Goal: Task Accomplishment & Management: Manage account settings

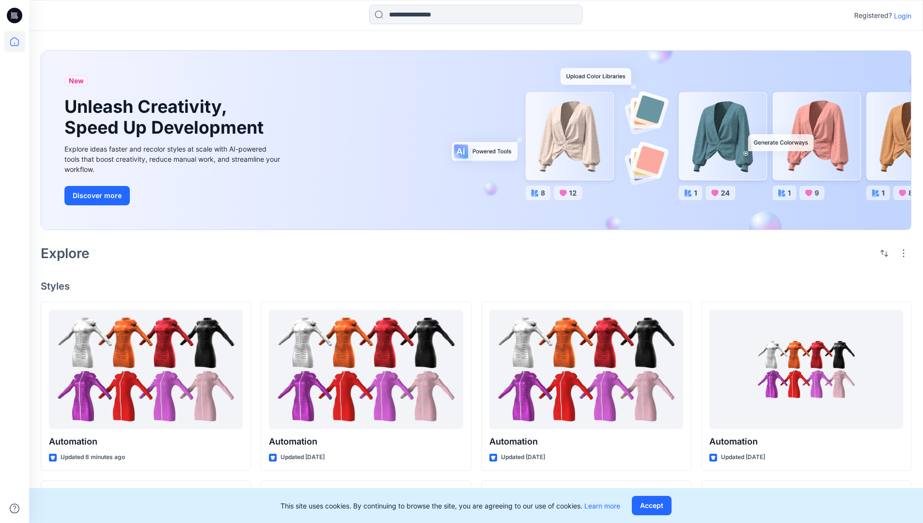
click at [900, 16] on p "Login" at bounding box center [902, 16] width 17 height 10
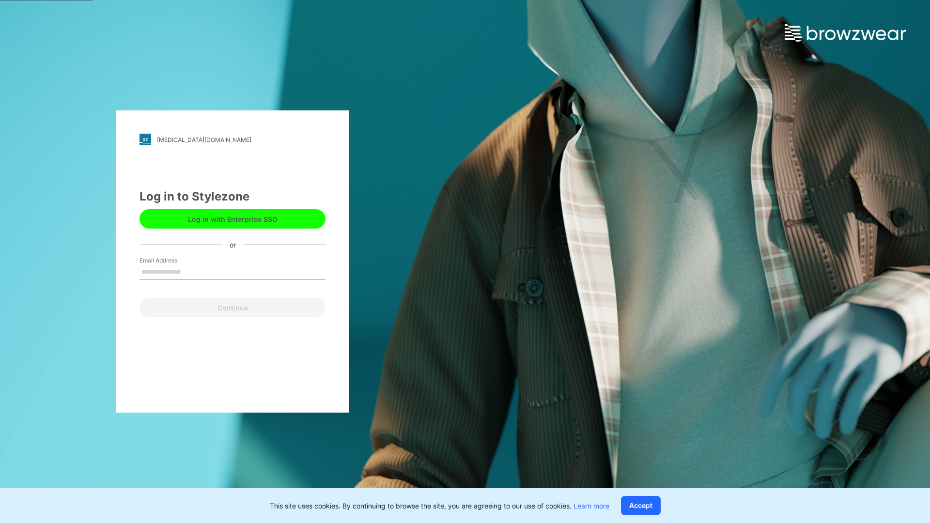
click at [191, 271] on input "Email Address" at bounding box center [233, 272] width 186 height 15
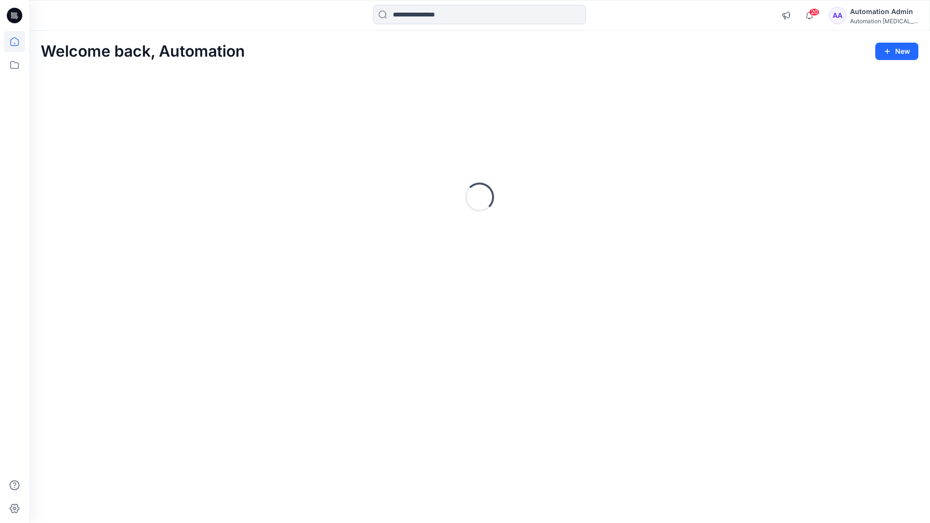
click at [18, 42] on icon at bounding box center [14, 41] width 9 height 9
click at [16, 67] on icon at bounding box center [14, 64] width 21 height 21
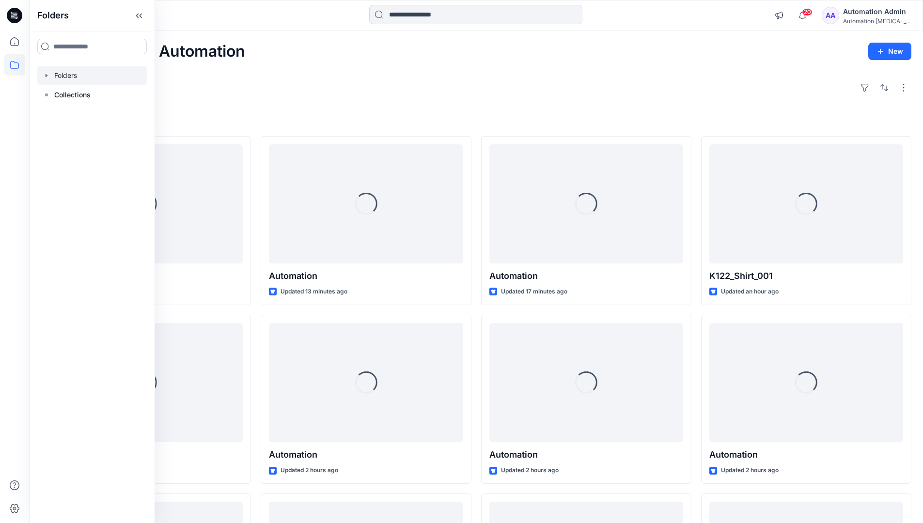
click at [71, 73] on div at bounding box center [92, 75] width 110 height 19
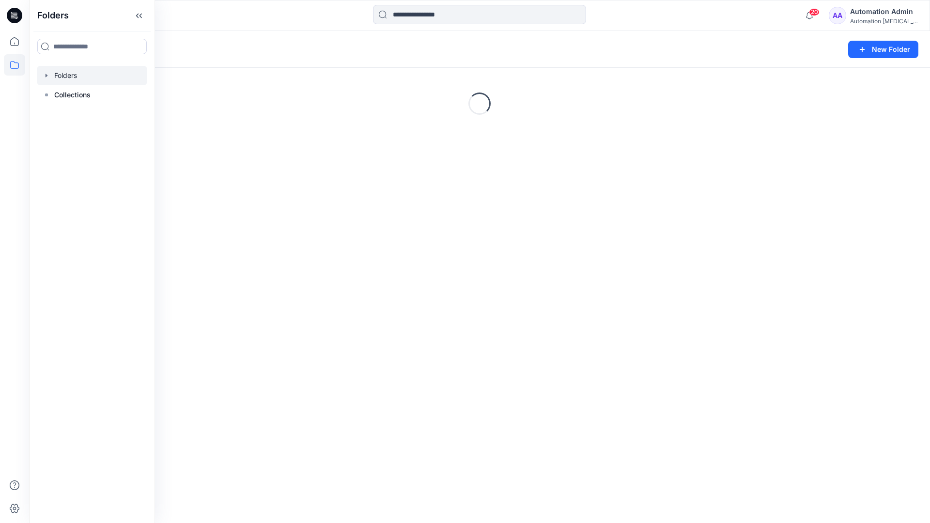
click at [486, 260] on div "Folders New Folder Loading..." at bounding box center [479, 277] width 901 height 492
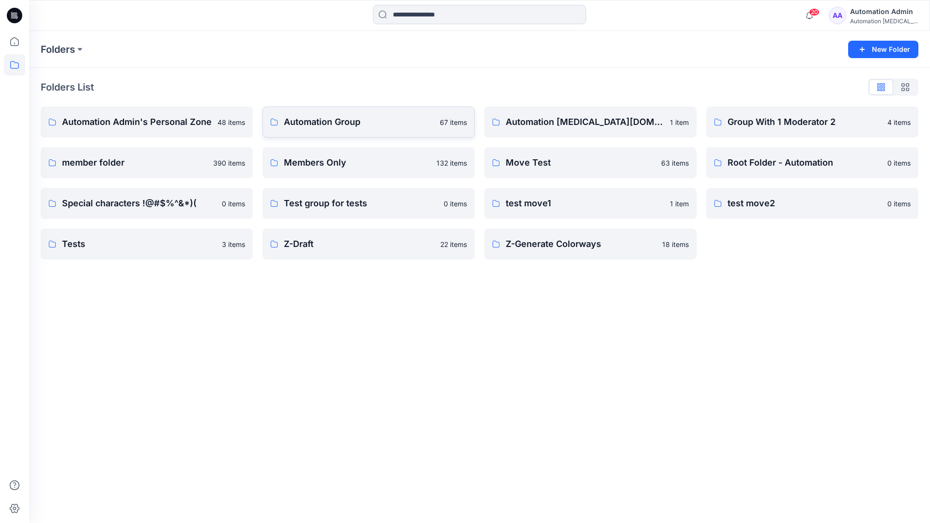
click at [330, 125] on p "Automation Group" at bounding box center [359, 122] width 150 height 14
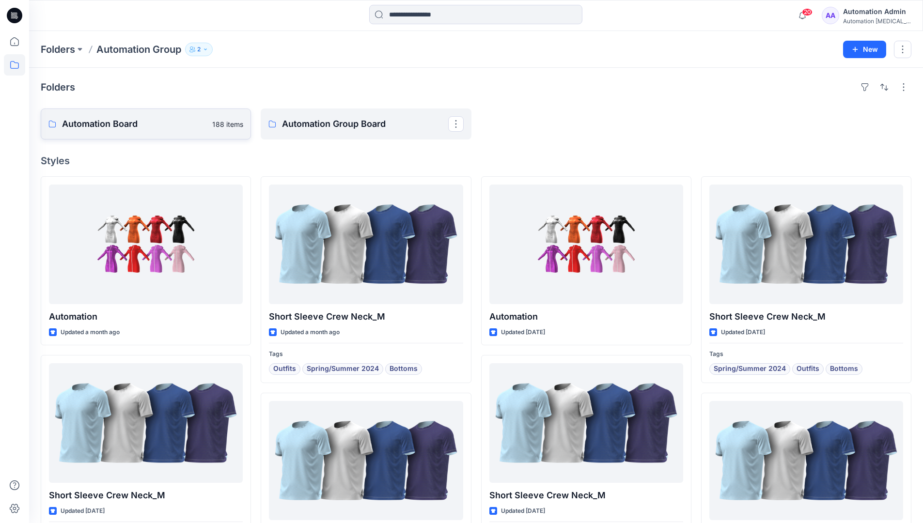
click at [192, 135] on link "Automation Board 188 items" at bounding box center [146, 124] width 210 height 31
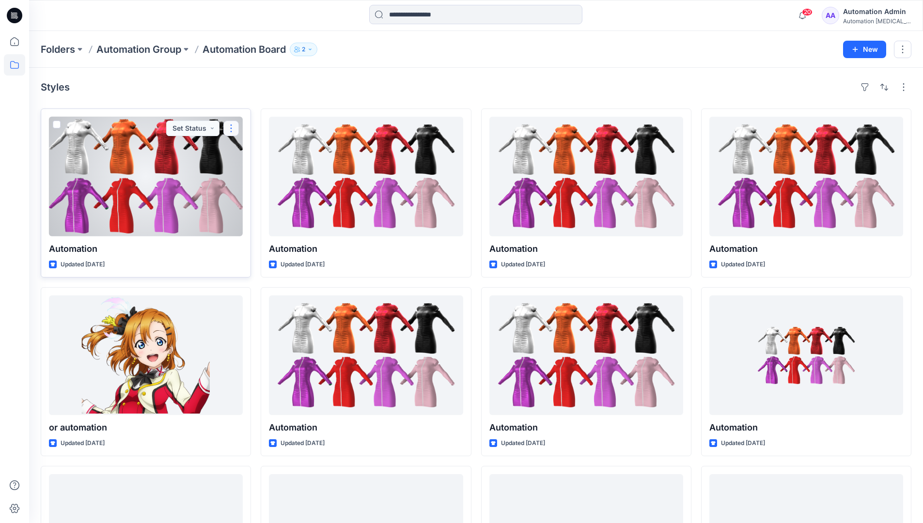
click at [229, 131] on button "button" at bounding box center [231, 129] width 16 height 16
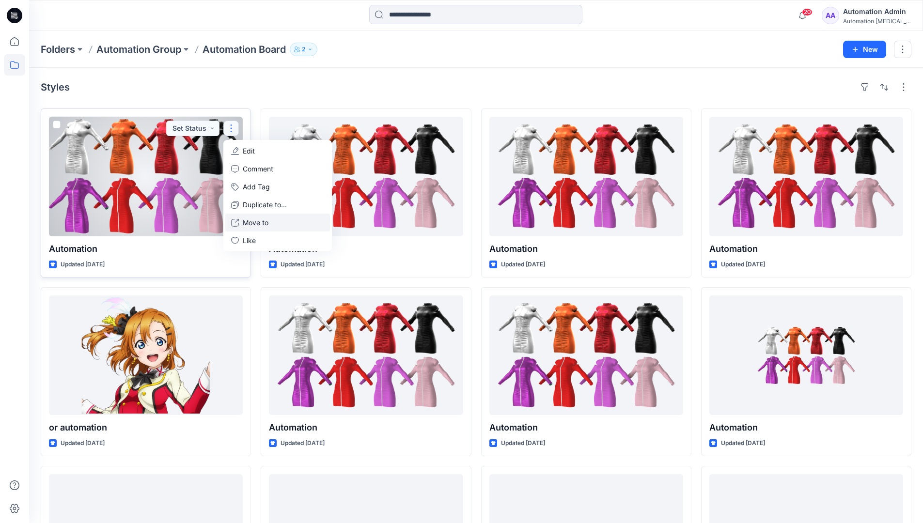
click at [250, 222] on p "Move to" at bounding box center [256, 222] width 26 height 10
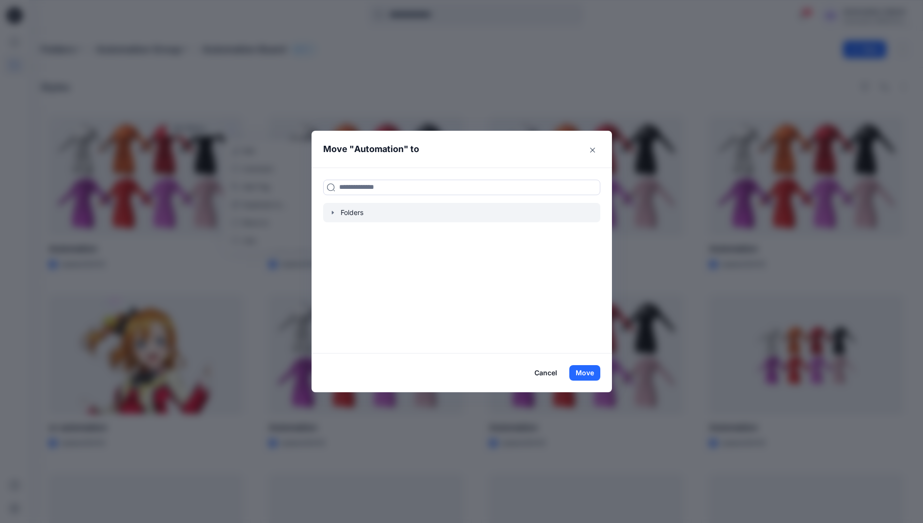
click at [336, 214] on icon "button" at bounding box center [333, 213] width 8 height 8
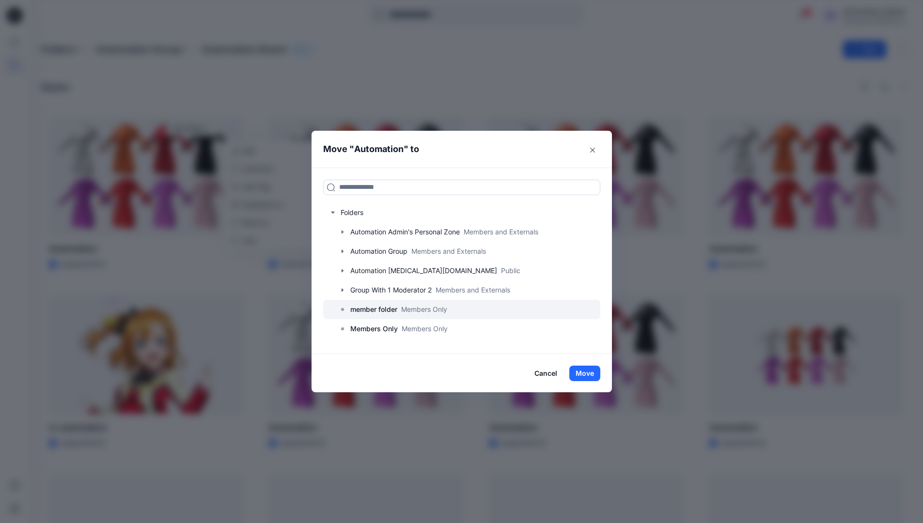
click at [376, 311] on p "member folder" at bounding box center [373, 310] width 47 height 12
click at [592, 372] on button "Move" at bounding box center [584, 374] width 31 height 16
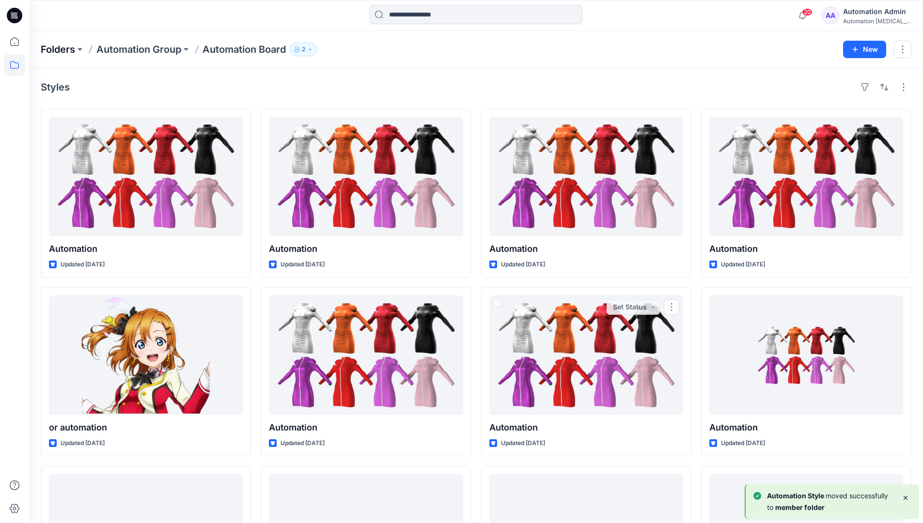
click at [61, 49] on p "Folders" at bounding box center [58, 50] width 34 height 14
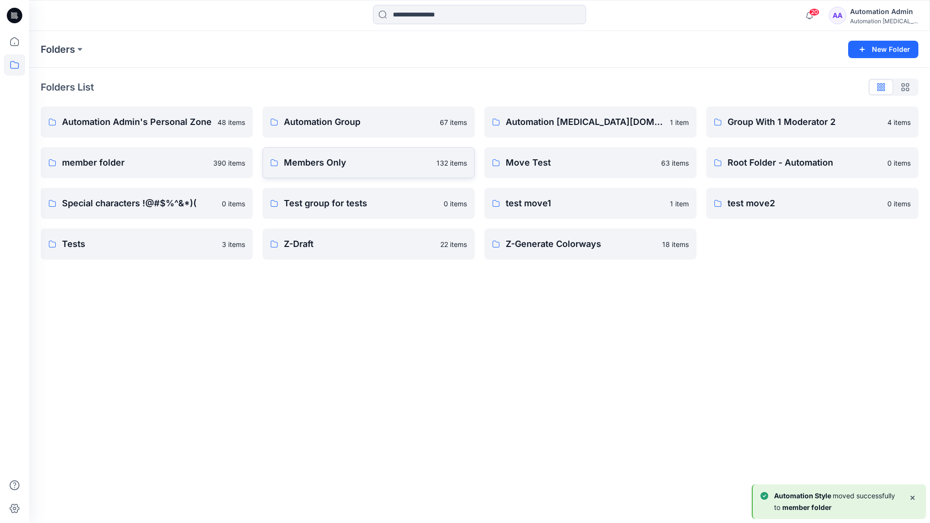
click at [342, 165] on p "Members Only" at bounding box center [357, 163] width 147 height 14
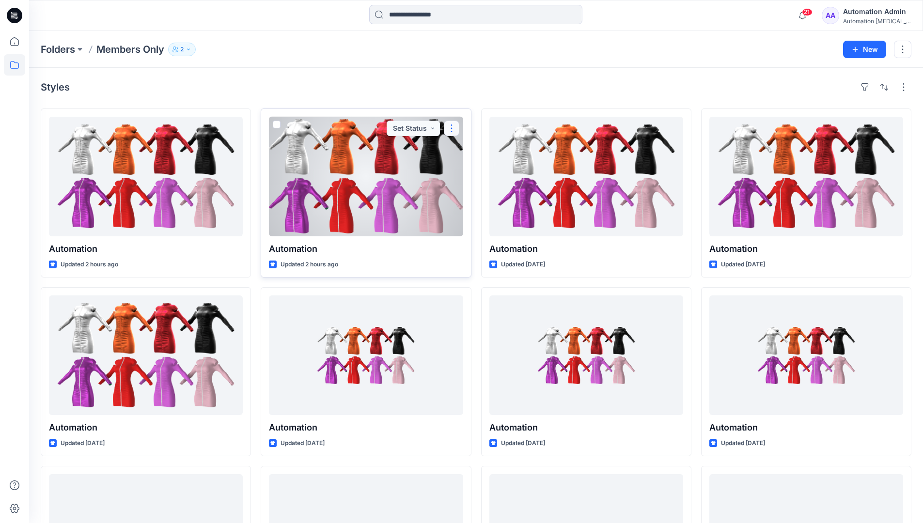
click at [452, 127] on button "button" at bounding box center [452, 129] width 16 height 16
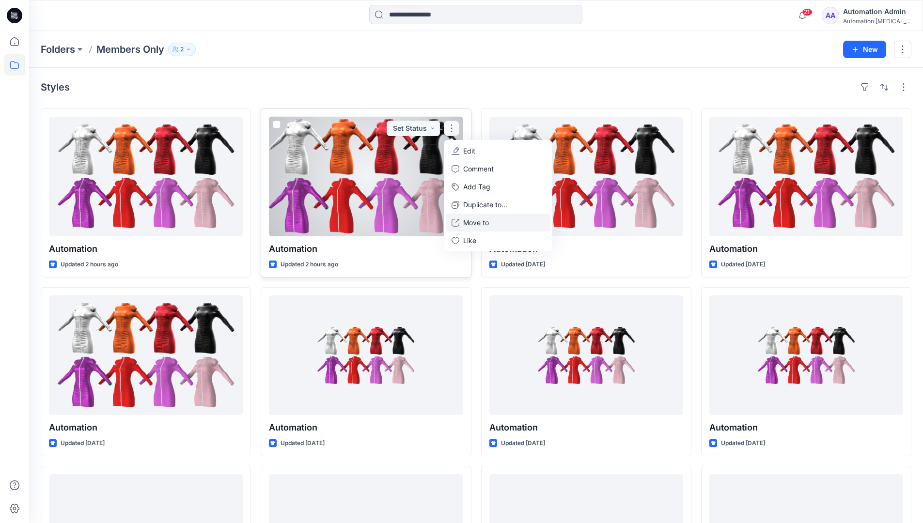
click at [470, 219] on p "Move to" at bounding box center [476, 222] width 26 height 10
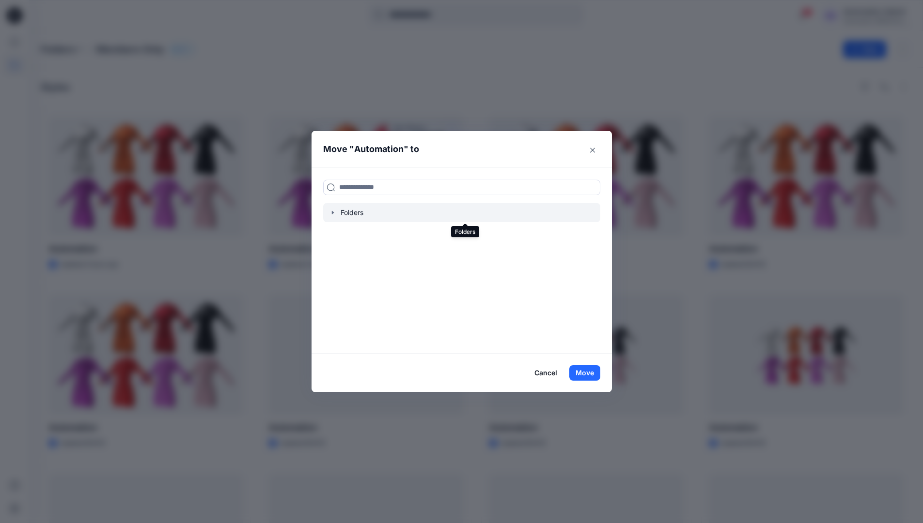
click at [337, 213] on icon "button" at bounding box center [333, 213] width 8 height 8
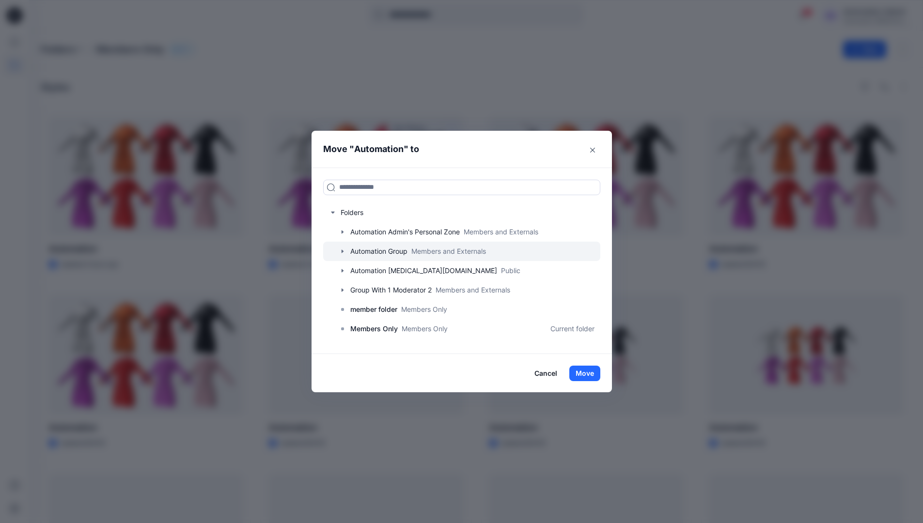
click at [346, 250] on icon "button" at bounding box center [343, 252] width 8 height 8
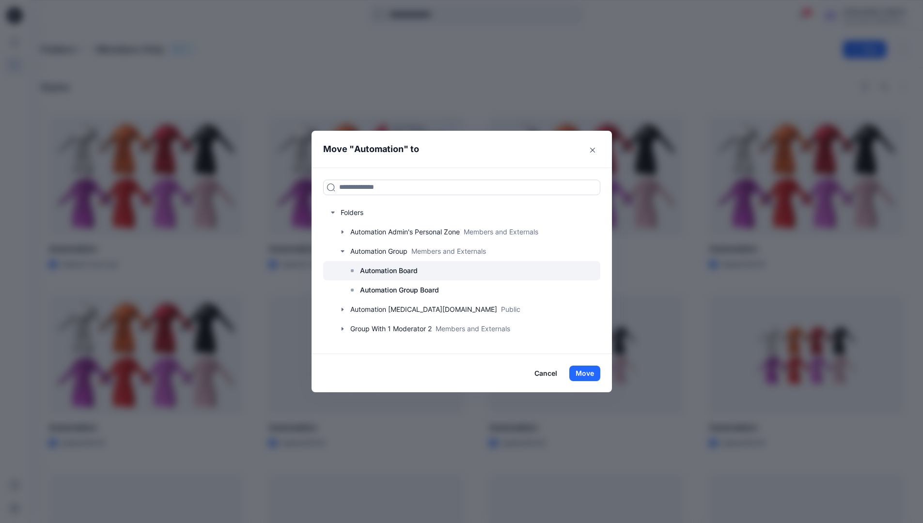
click at [374, 265] on p "Automation Board" at bounding box center [389, 271] width 58 height 12
click at [586, 374] on button "Move" at bounding box center [584, 374] width 31 height 16
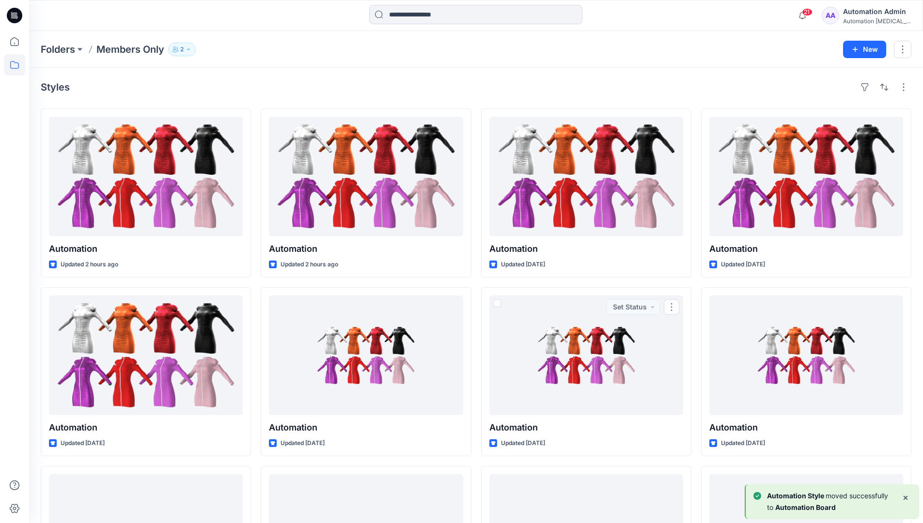
click at [859, 15] on div "Automation Admin" at bounding box center [877, 12] width 68 height 12
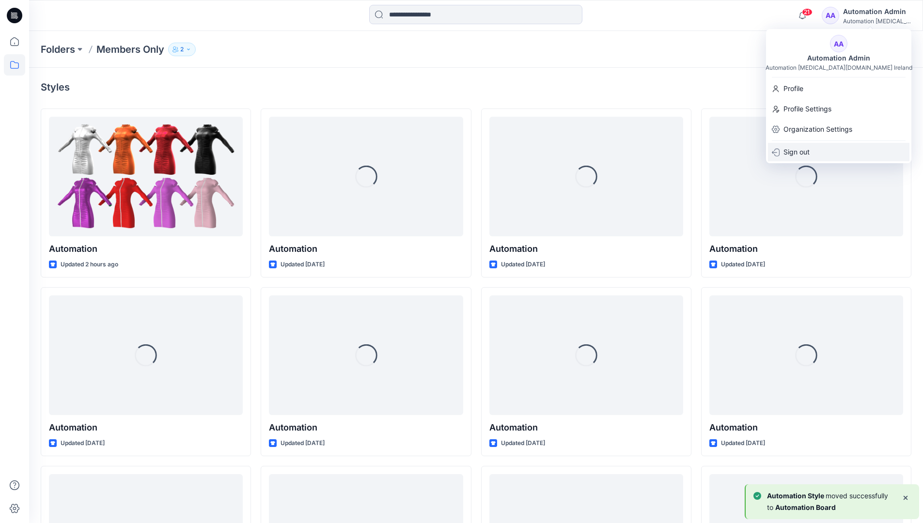
click at [801, 150] on p "Sign out" at bounding box center [796, 152] width 26 height 18
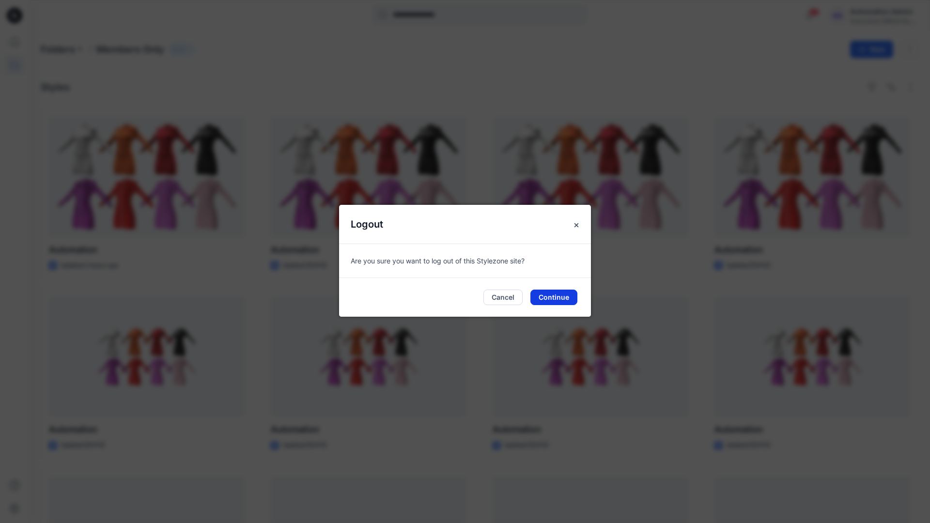
click at [556, 295] on button "Continue" at bounding box center [553, 298] width 47 height 16
